Goal: Navigation & Orientation: Find specific page/section

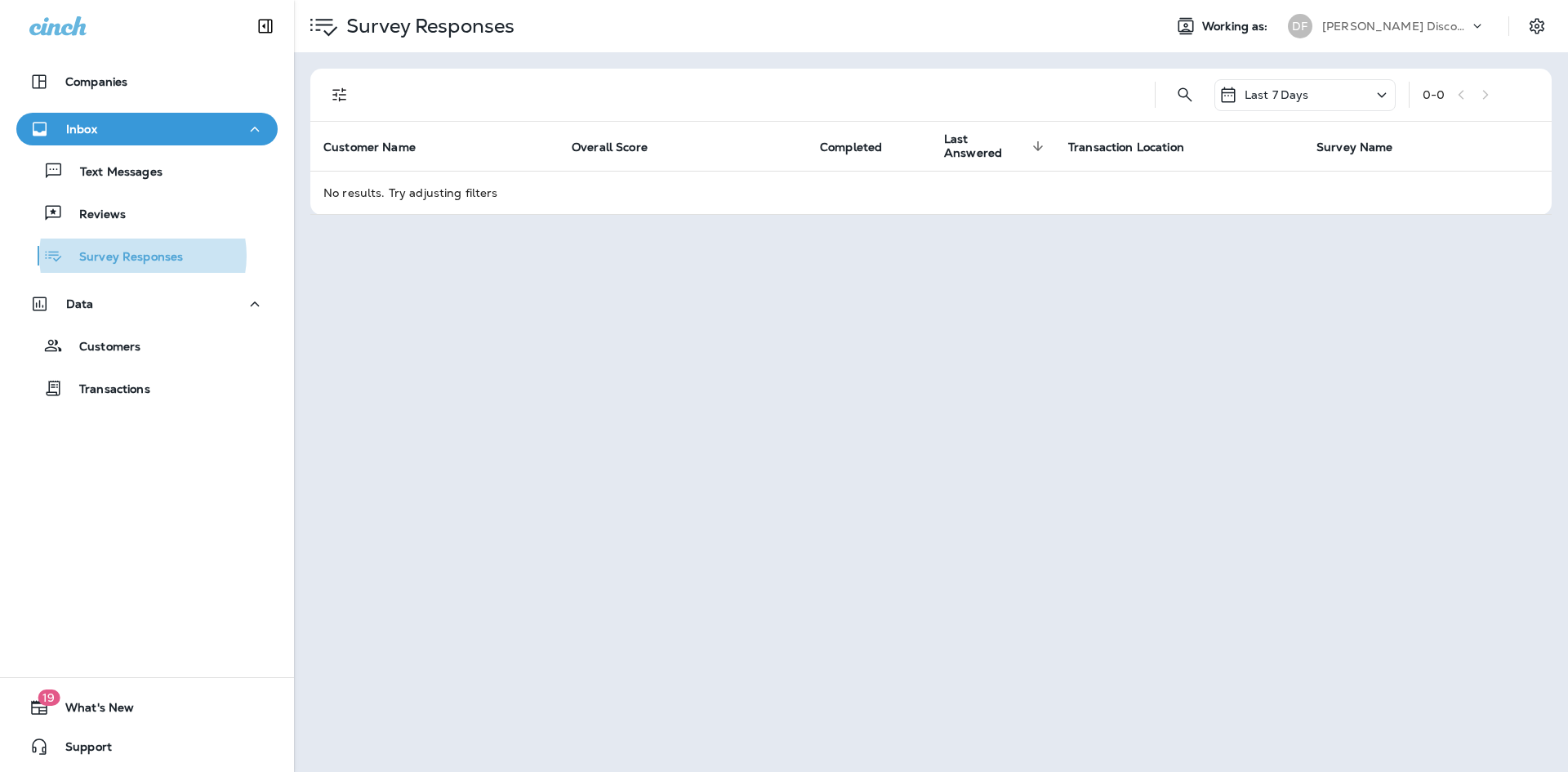
click at [86, 176] on p "Text Messages" at bounding box center [113, 173] width 99 height 16
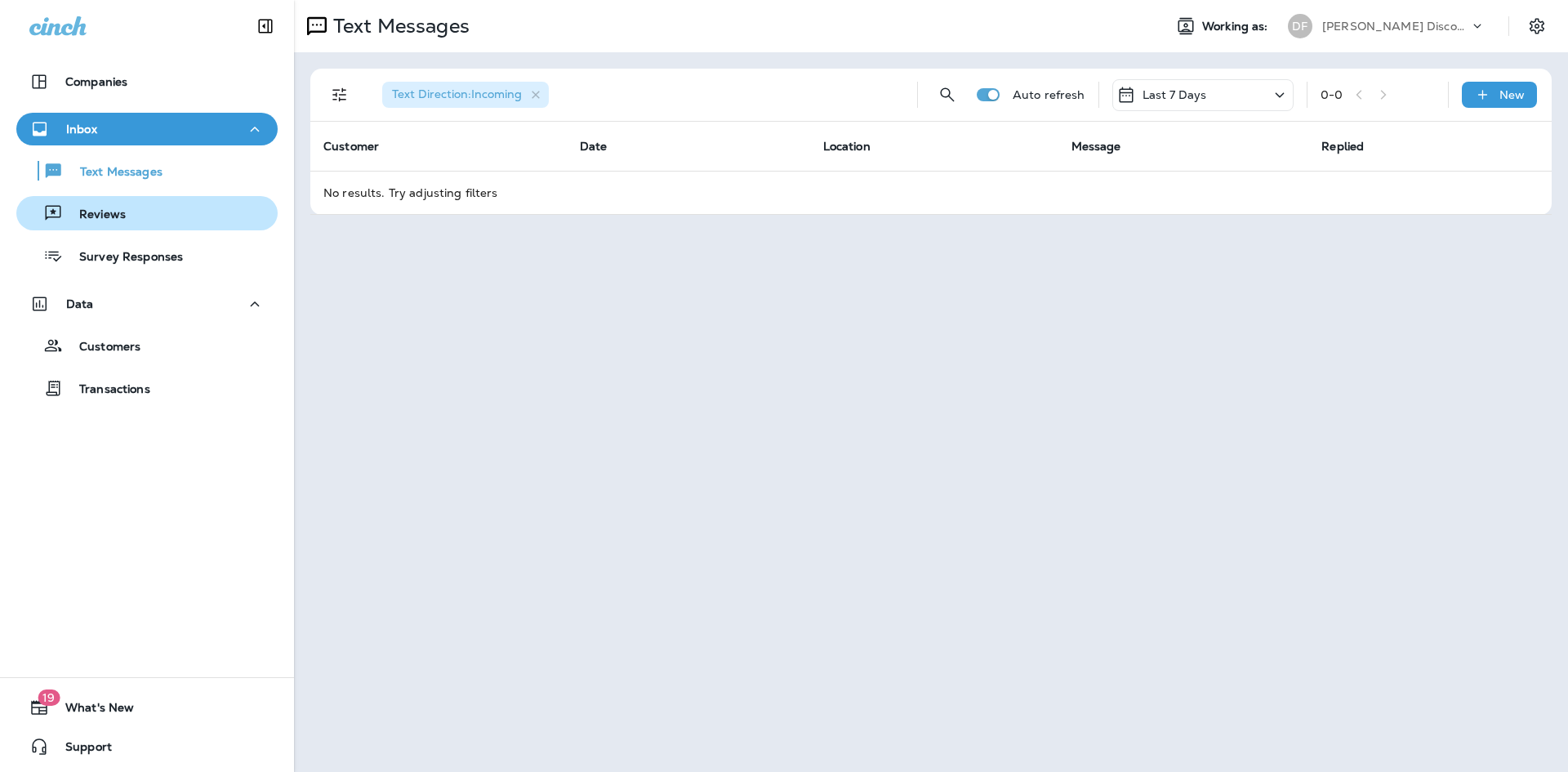
click at [116, 198] on button "Reviews" at bounding box center [147, 213] width 261 height 35
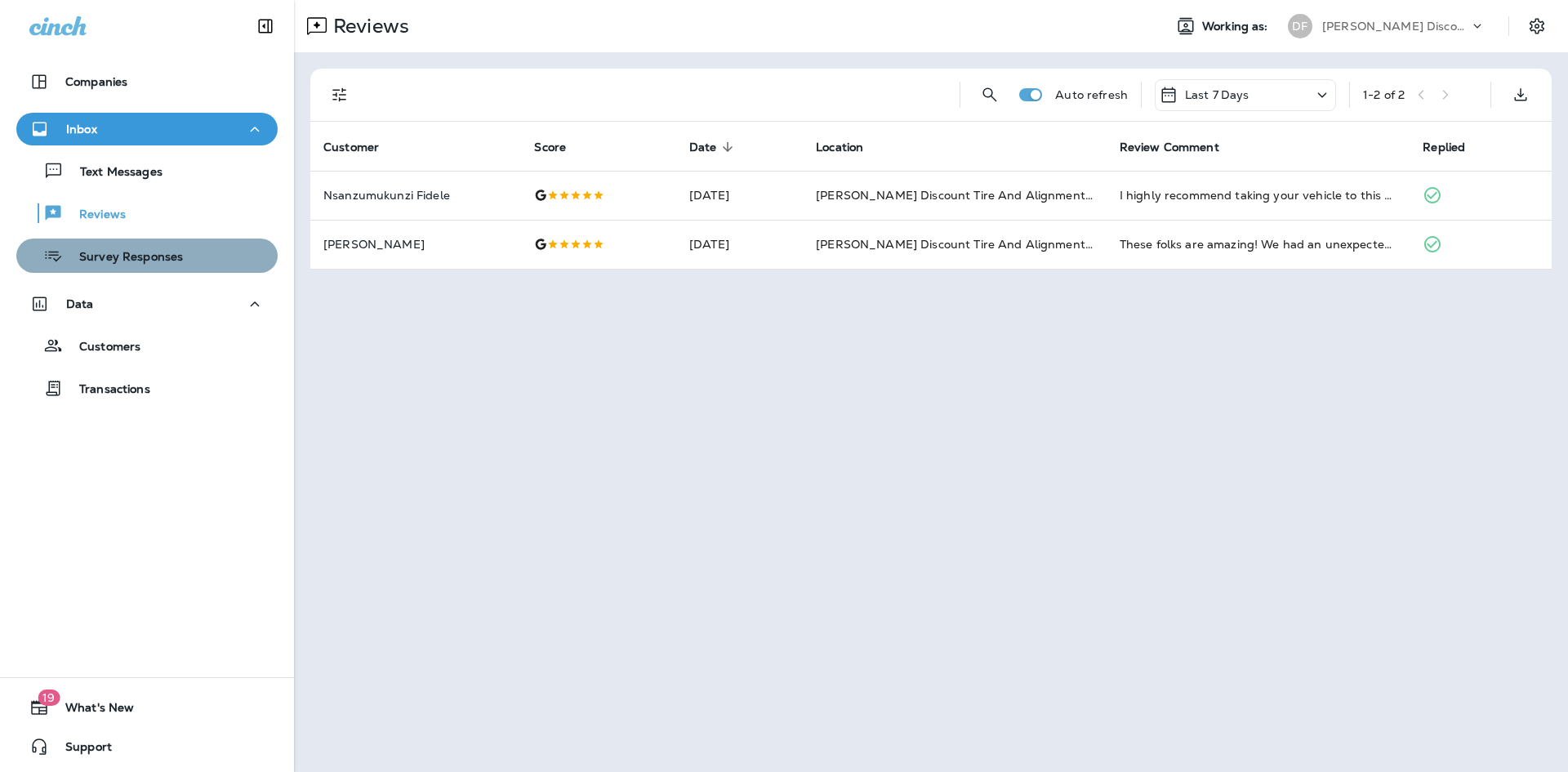
click at [161, 244] on div "Survey Responses" at bounding box center [103, 256] width 160 height 25
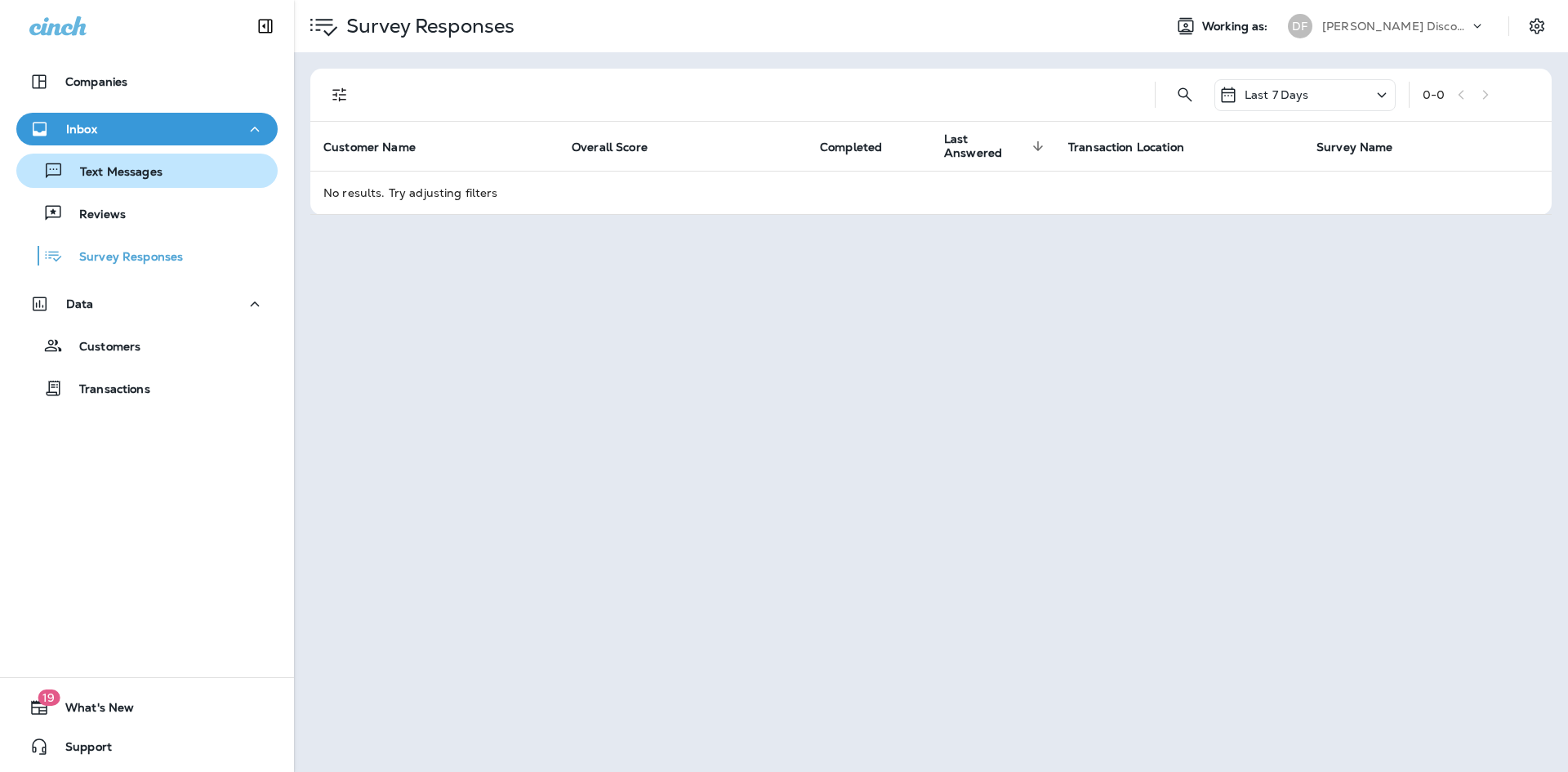
click at [100, 174] on p "Text Messages" at bounding box center [113, 173] width 99 height 16
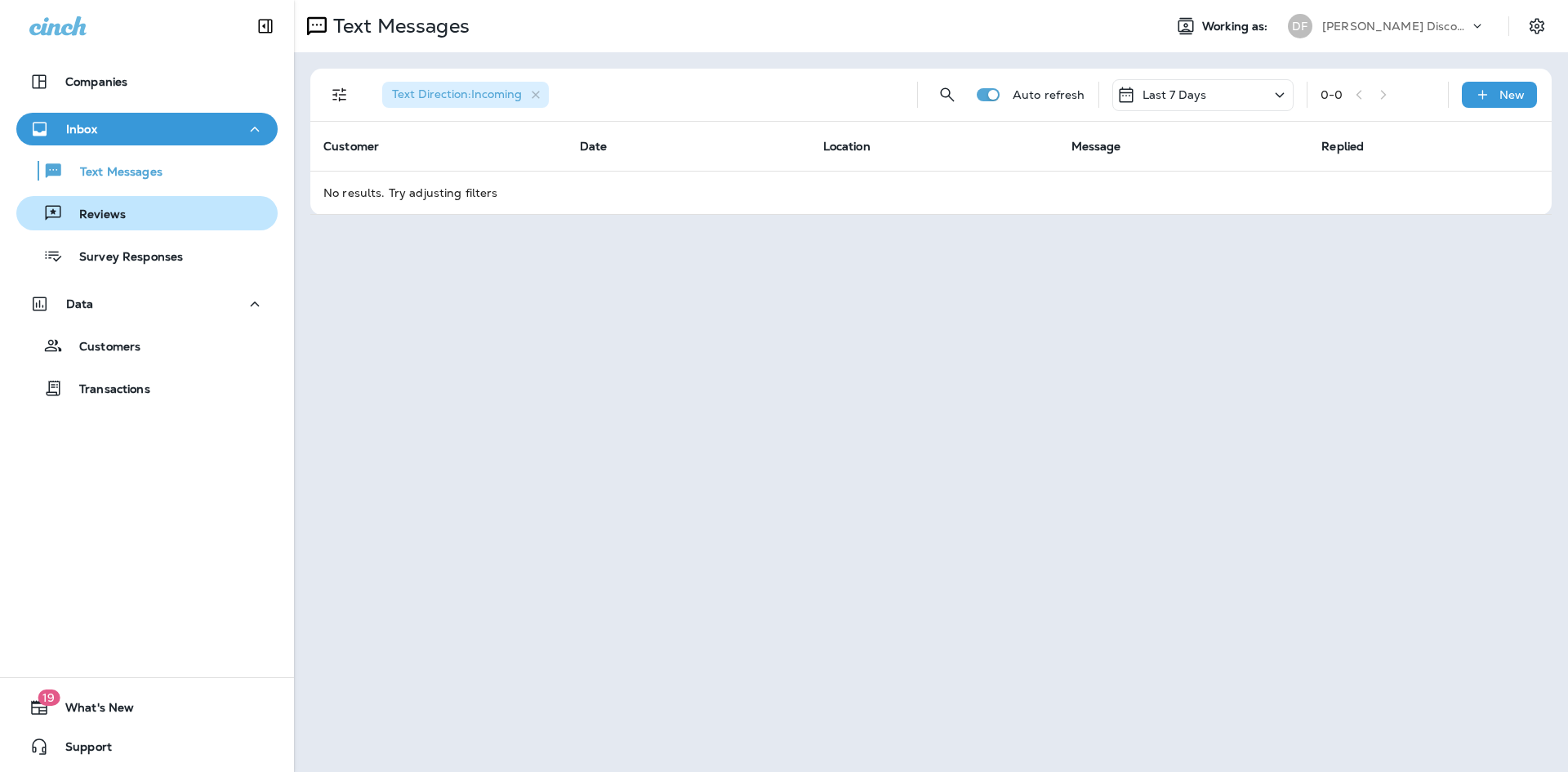
click at [102, 217] on p "Reviews" at bounding box center [95, 215] width 63 height 16
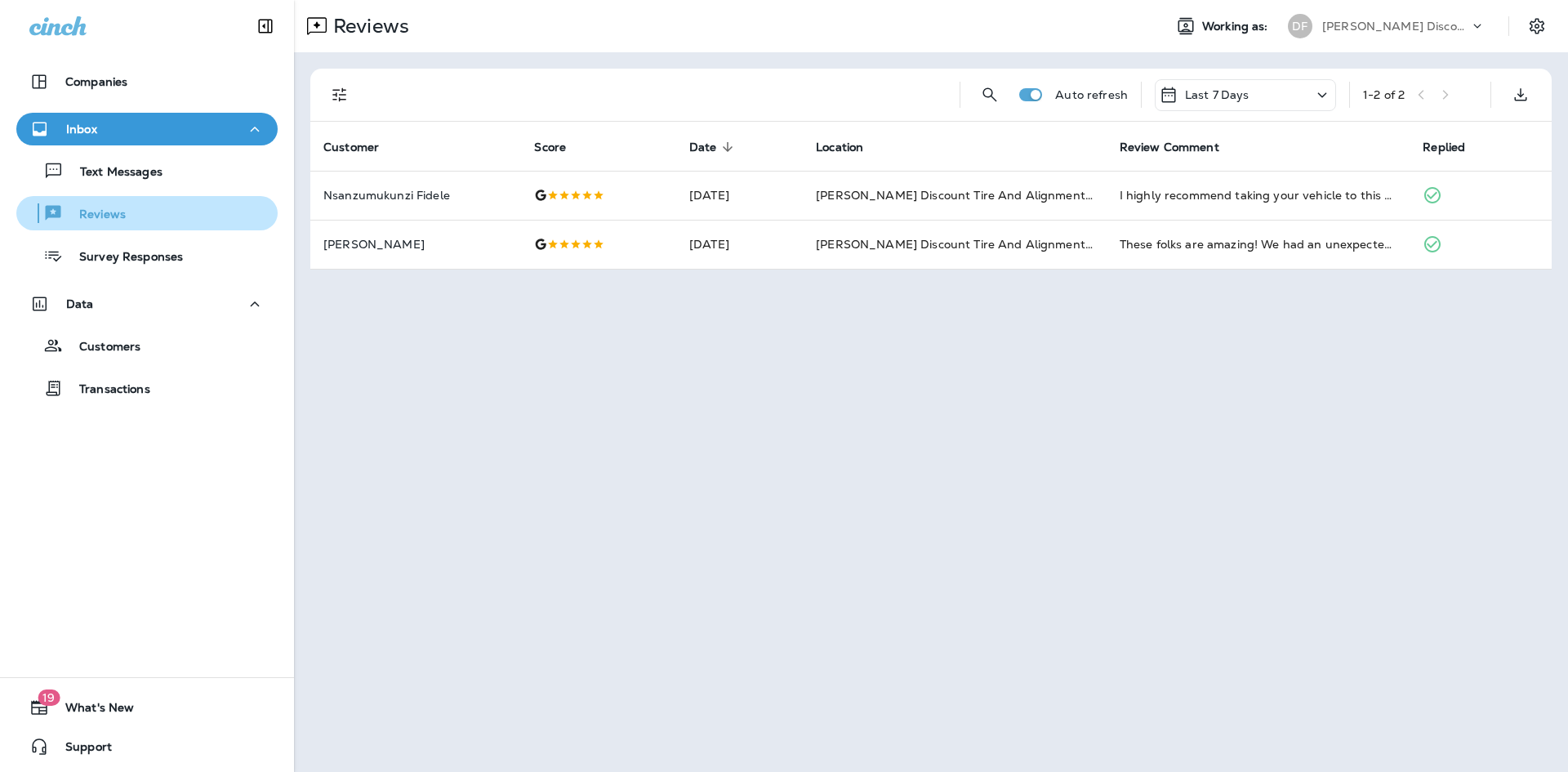
click at [17, 196] on button "Reviews" at bounding box center [147, 213] width 261 height 35
drag, startPoint x: 88, startPoint y: 215, endPoint x: 97, endPoint y: 215, distance: 9.0
click at [97, 215] on p "Reviews" at bounding box center [95, 215] width 63 height 16
